Goal: Find contact information: Find contact information

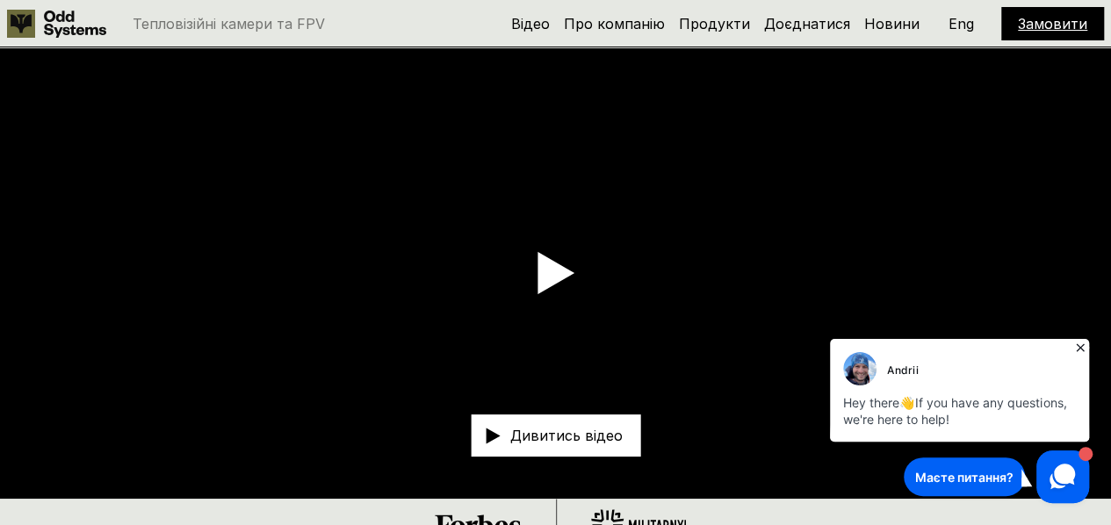
click at [1083, 343] on icon at bounding box center [1080, 348] width 18 height 18
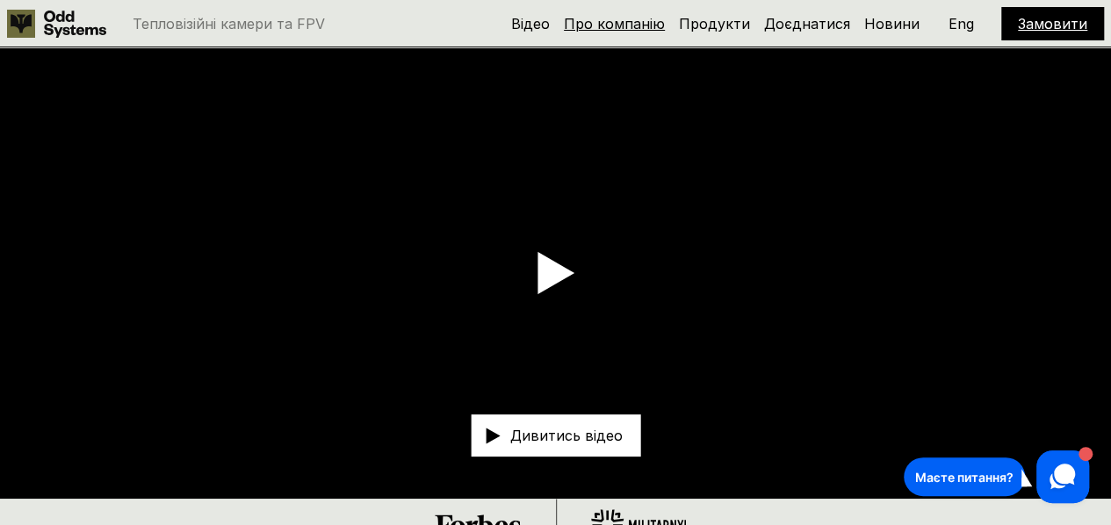
click at [627, 15] on link "Про компанію" at bounding box center [614, 24] width 101 height 18
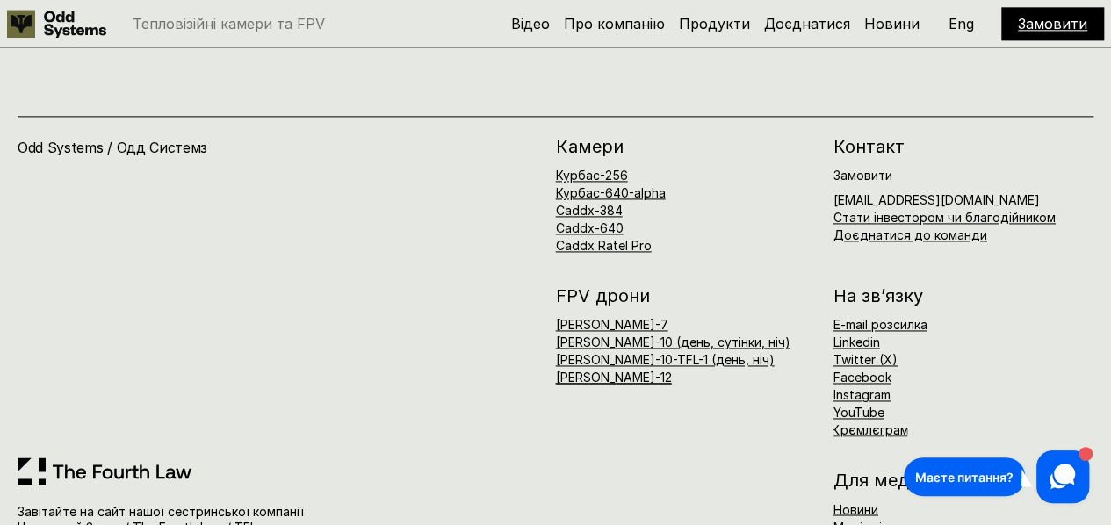
scroll to position [7863, 0]
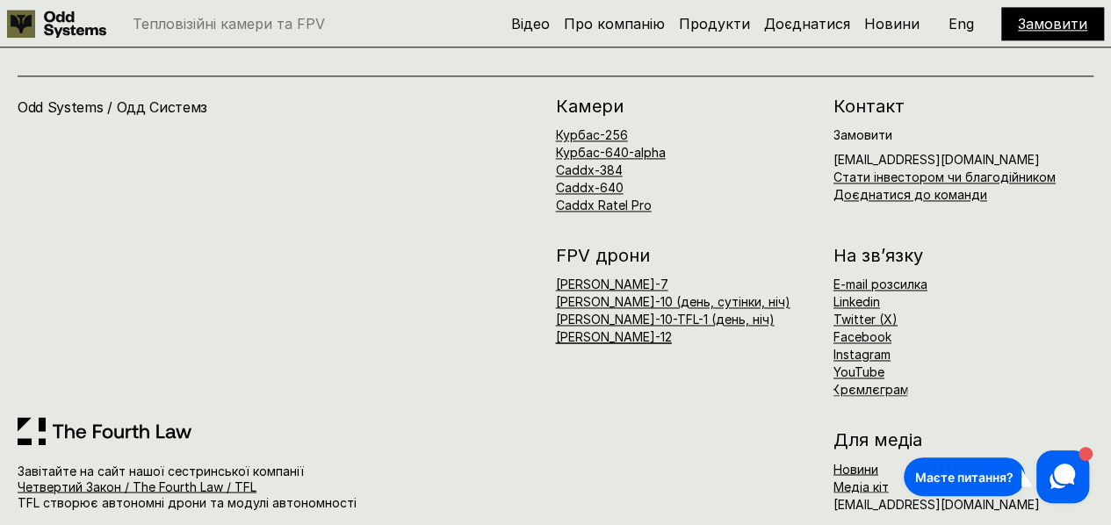
click at [1084, 452] on icon "1" at bounding box center [1085, 454] width 14 height 14
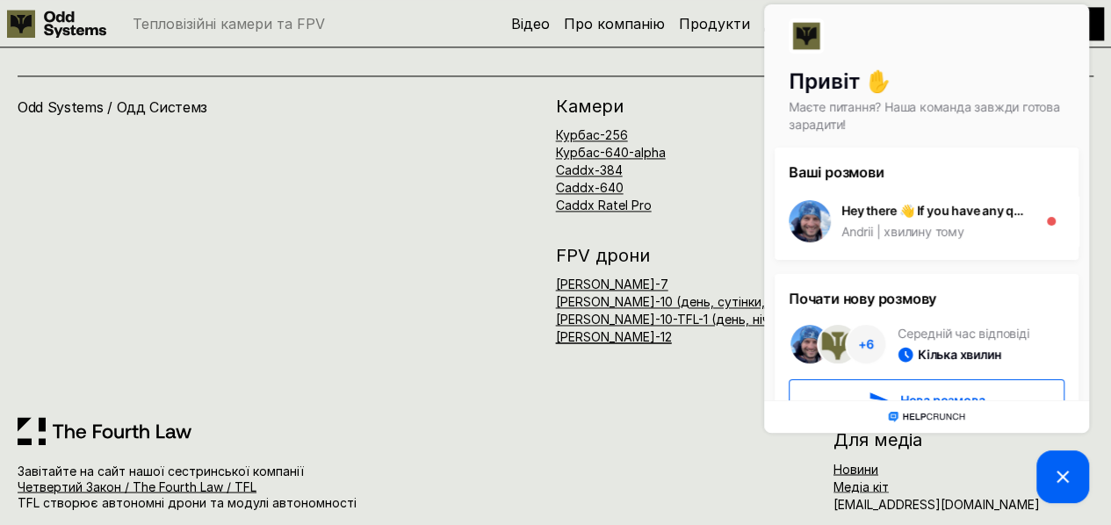
click at [1070, 475] on icon at bounding box center [1062, 476] width 21 height 21
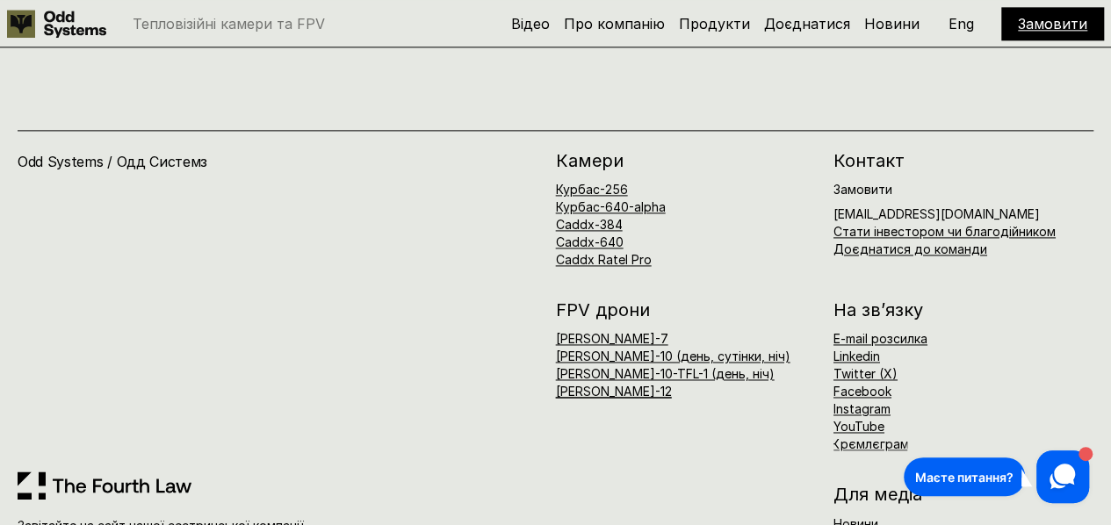
scroll to position [7838, 0]
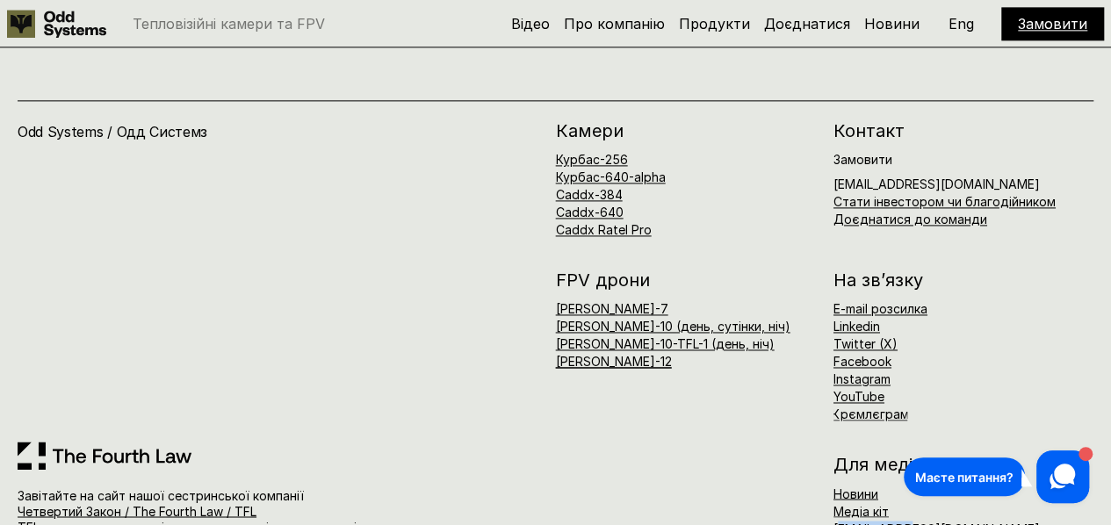
drag, startPoint x: 836, startPoint y: 509, endPoint x: 912, endPoint y: 509, distance: 76.4
click at [912, 522] on h6 "[EMAIL_ADDRESS][DOMAIN_NAME]" at bounding box center [936, 528] width 206 height 12
click at [836, 522] on h6 "[EMAIL_ADDRESS][DOMAIN_NAME]" at bounding box center [936, 528] width 206 height 12
drag, startPoint x: 835, startPoint y: 510, endPoint x: 980, endPoint y: 512, distance: 144.9
click at [980, 512] on div "Новини Медіа кіт [EMAIL_ADDRESS][DOMAIN_NAME]" at bounding box center [963, 510] width 260 height 47
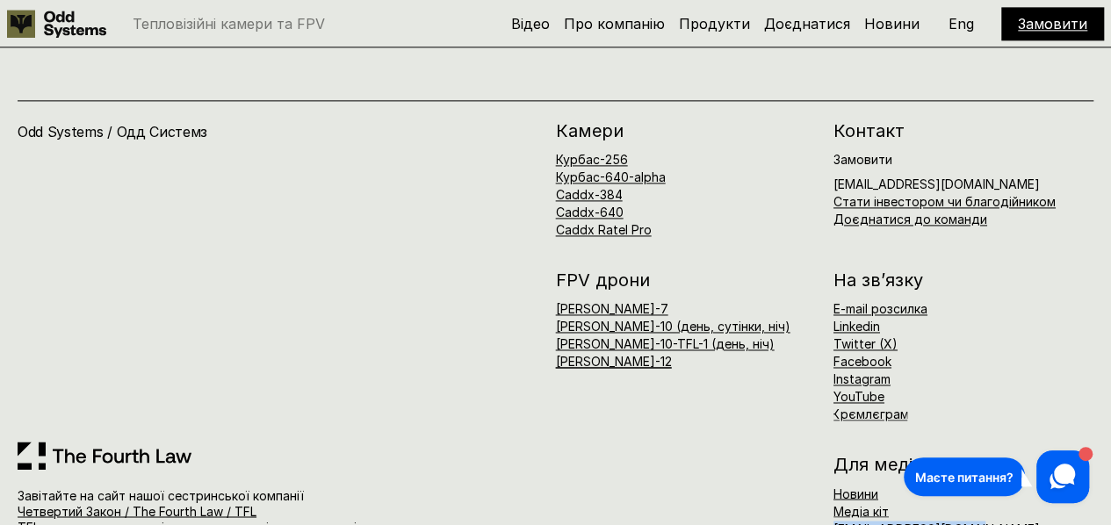
copy h6 "[EMAIL_ADDRESS][DOMAIN_NAME]"
